Goal: Information Seeking & Learning: Check status

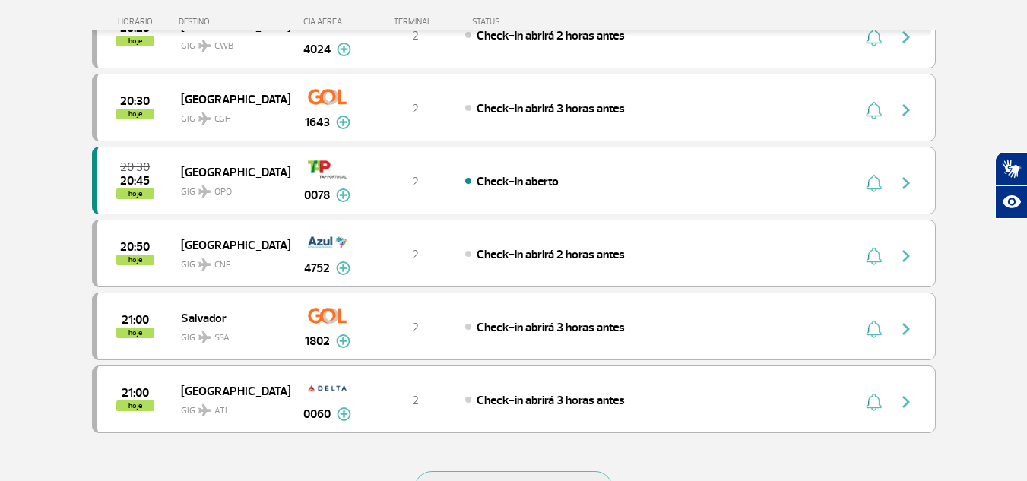
scroll to position [1444, 0]
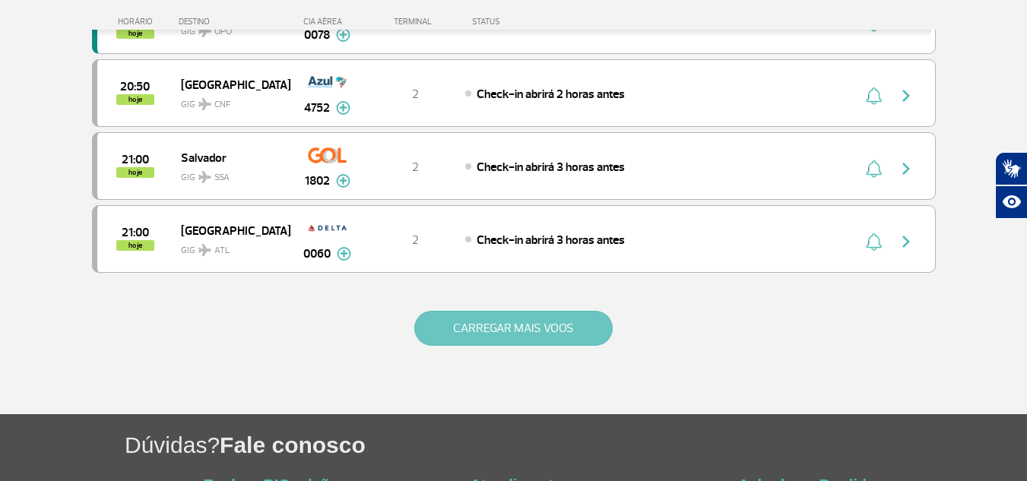
click at [457, 319] on button "CARREGAR MAIS VOOS" at bounding box center [513, 328] width 198 height 35
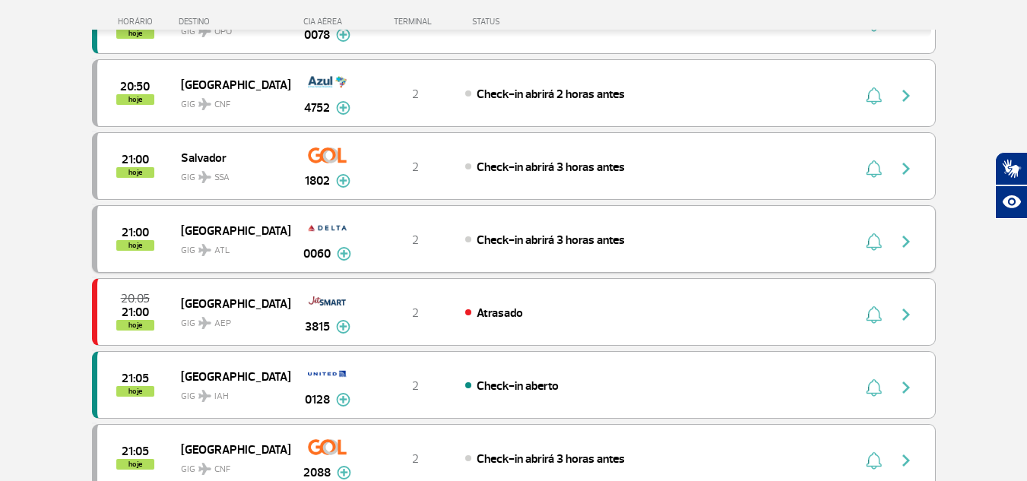
click at [911, 239] on img "button" at bounding box center [906, 242] width 18 height 18
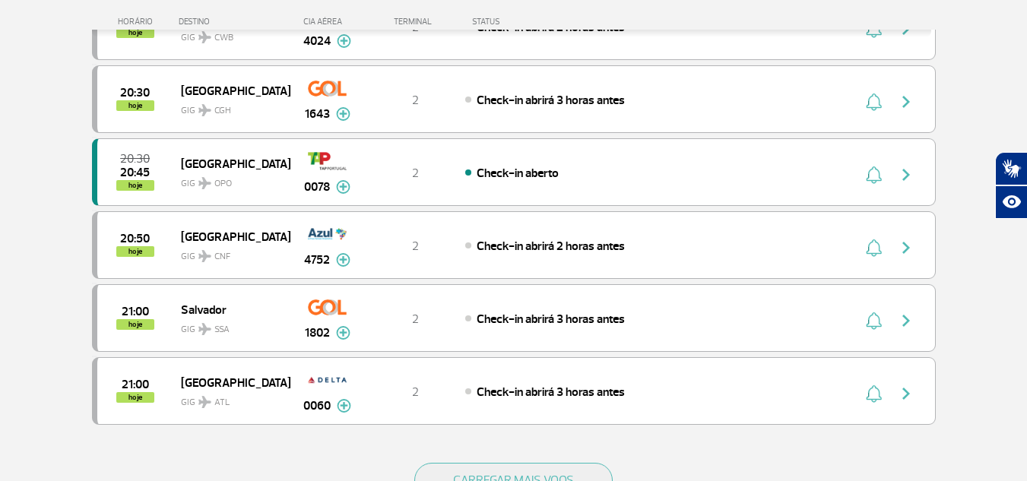
scroll to position [1444, 0]
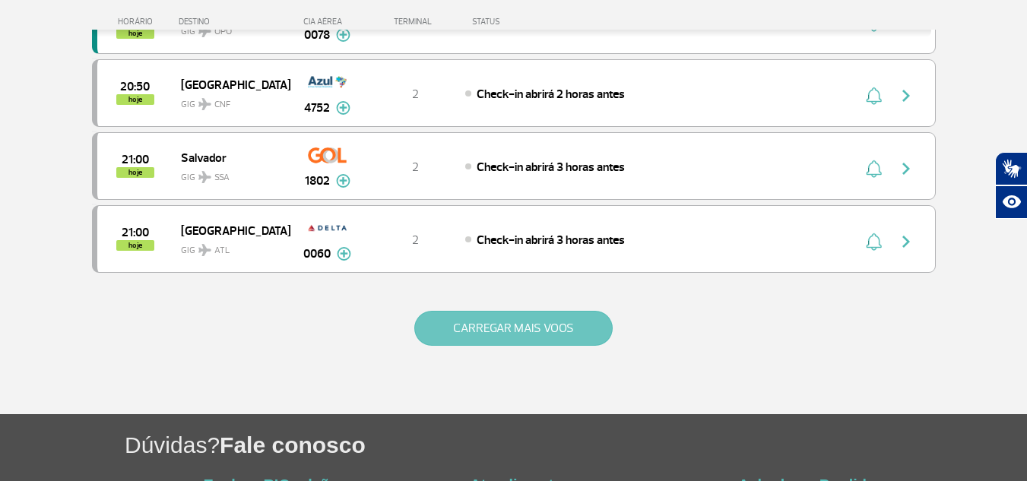
click at [468, 329] on button "CARREGAR MAIS VOOS" at bounding box center [513, 328] width 198 height 35
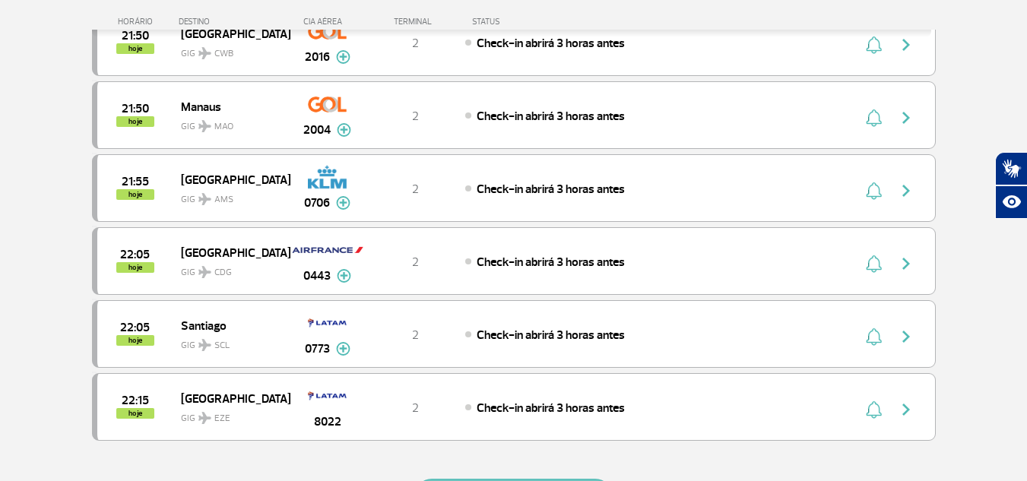
scroll to position [2736, 0]
click at [910, 260] on img "button" at bounding box center [906, 263] width 18 height 18
